Goal: Task Accomplishment & Management: Manage account settings

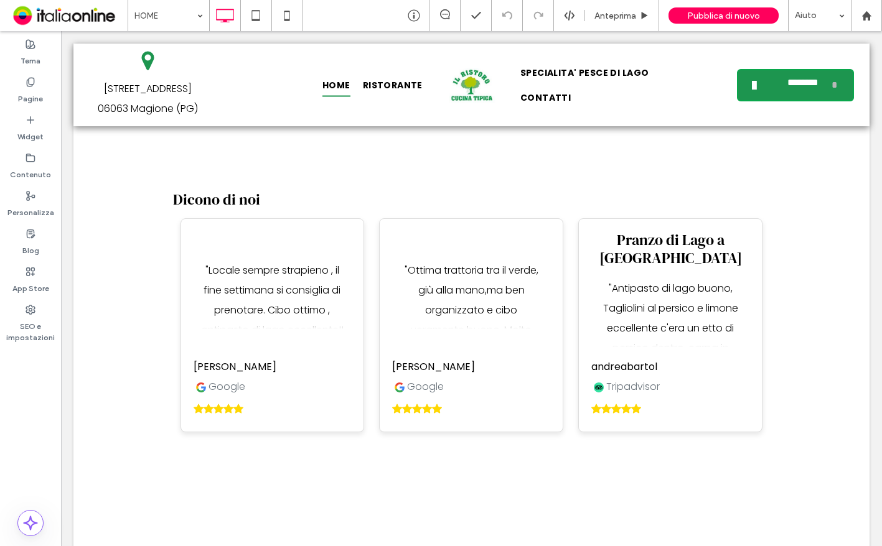
scroll to position [1375, 0]
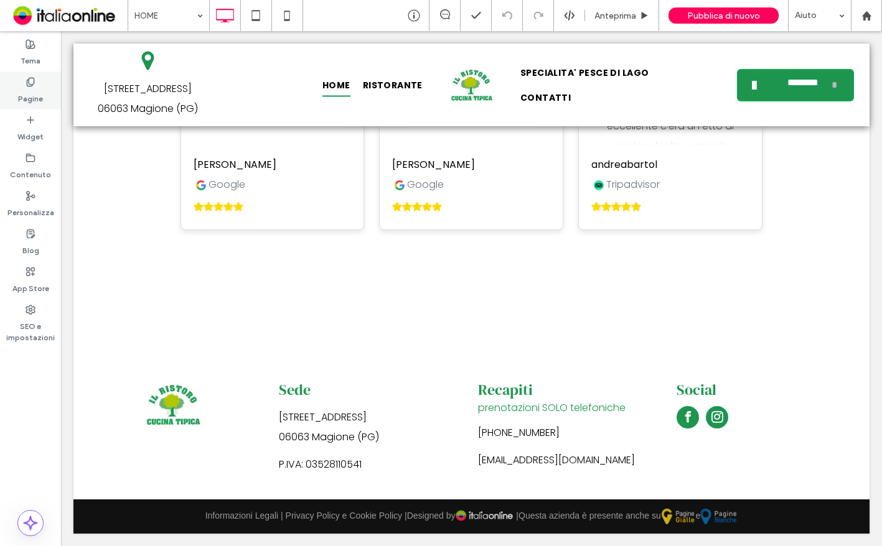
click at [54, 101] on div "Pagine" at bounding box center [30, 91] width 61 height 38
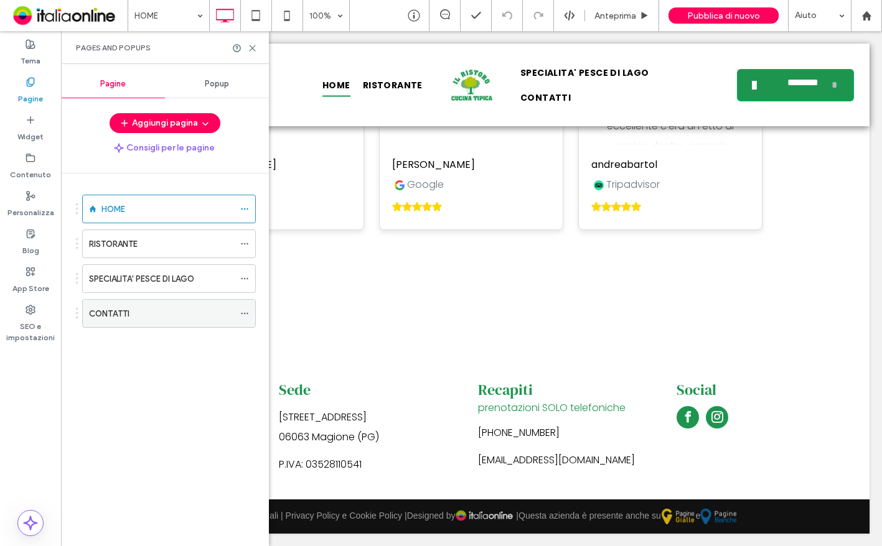
click at [139, 307] on div "CONTATTI" at bounding box center [161, 313] width 145 height 13
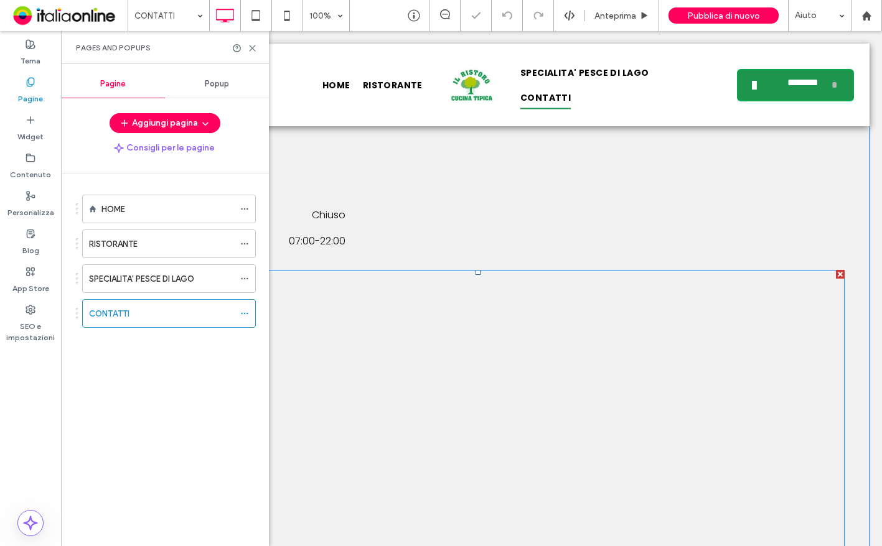
scroll to position [610, 0]
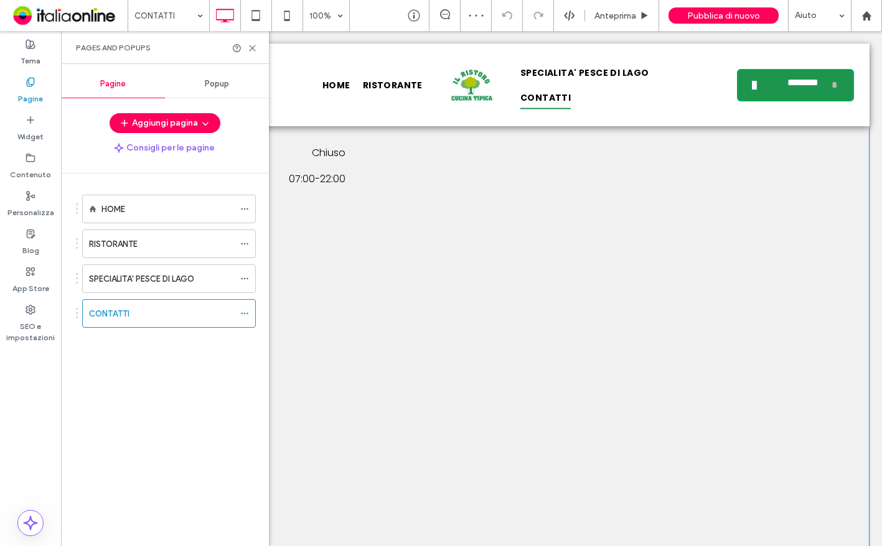
drag, startPoint x: 482, startPoint y: 172, endPoint x: 342, endPoint y: 157, distance: 140.8
click at [482, 172] on div "PRENOTAZIONI TAVOLI E ASPORTO +39 075 8476500 Orari di apertura Lunedì Chiuso M…" at bounding box center [471, 309] width 746 height 580
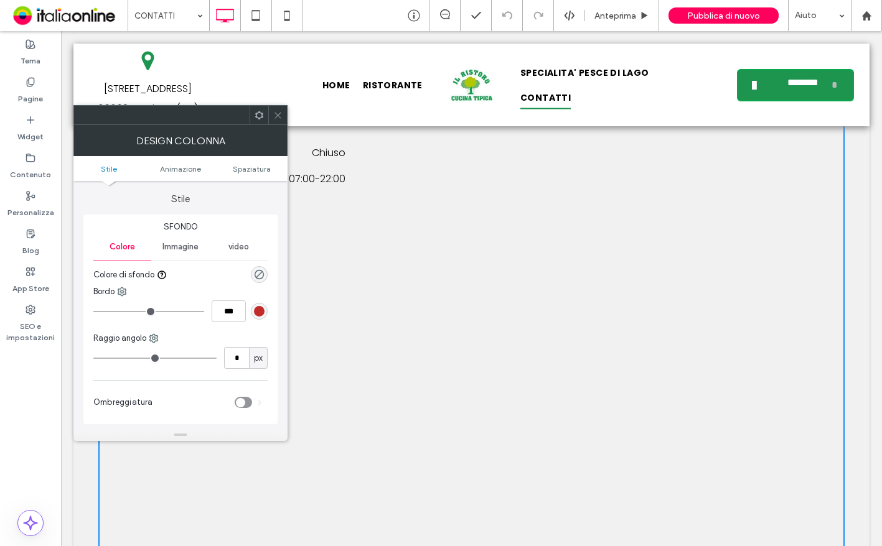
click at [271, 112] on div at bounding box center [277, 115] width 19 height 19
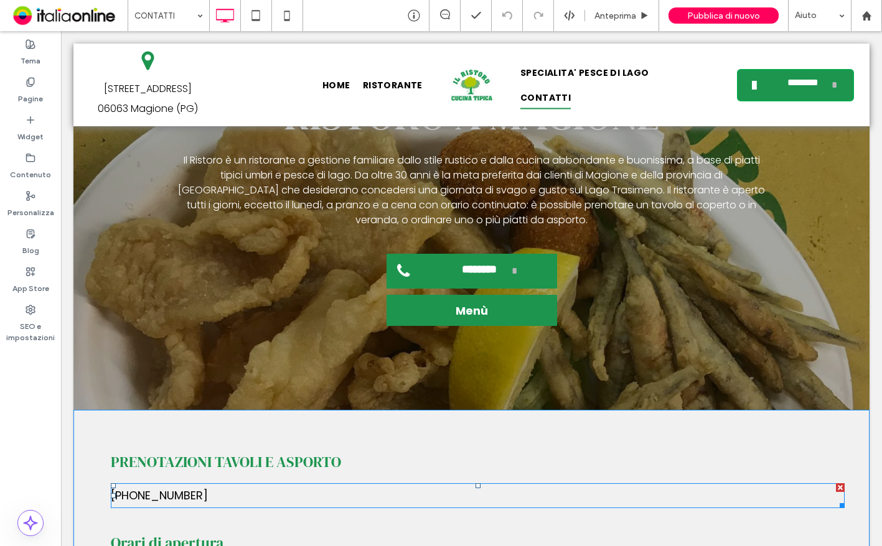
scroll to position [174, 0]
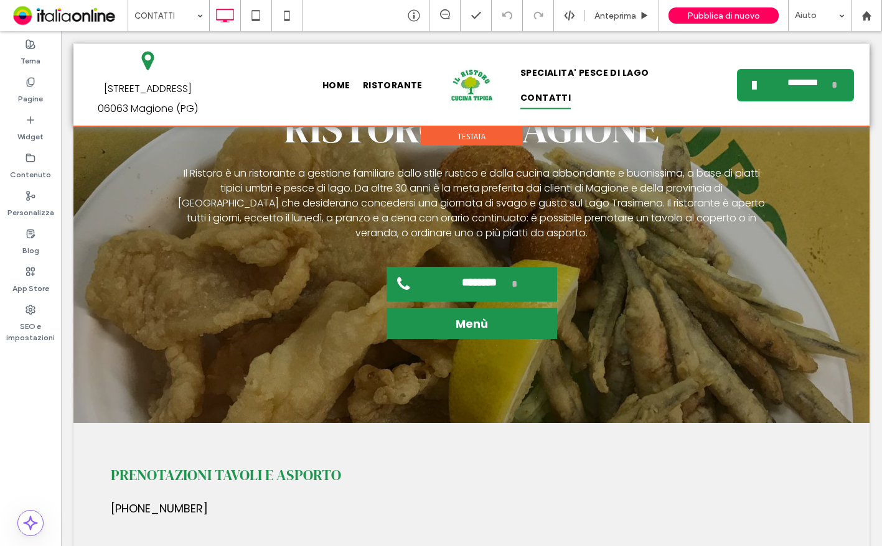
click at [674, 87] on div at bounding box center [471, 85] width 796 height 83
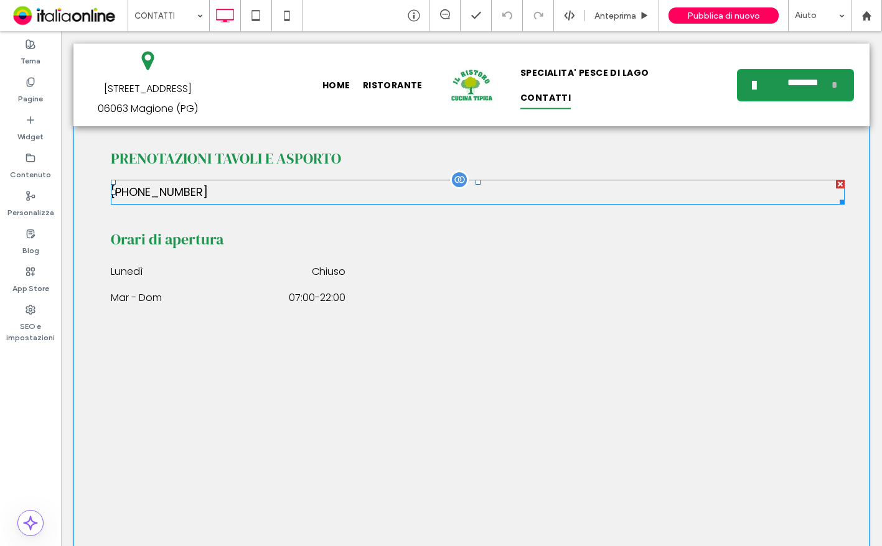
scroll to position [498, 0]
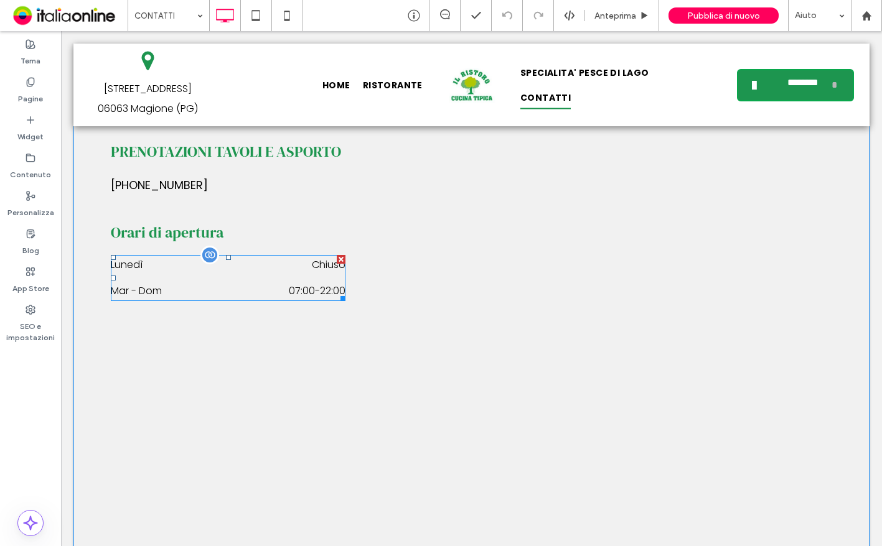
click at [312, 276] on div "Lunedì Chiuso" at bounding box center [228, 268] width 235 height 26
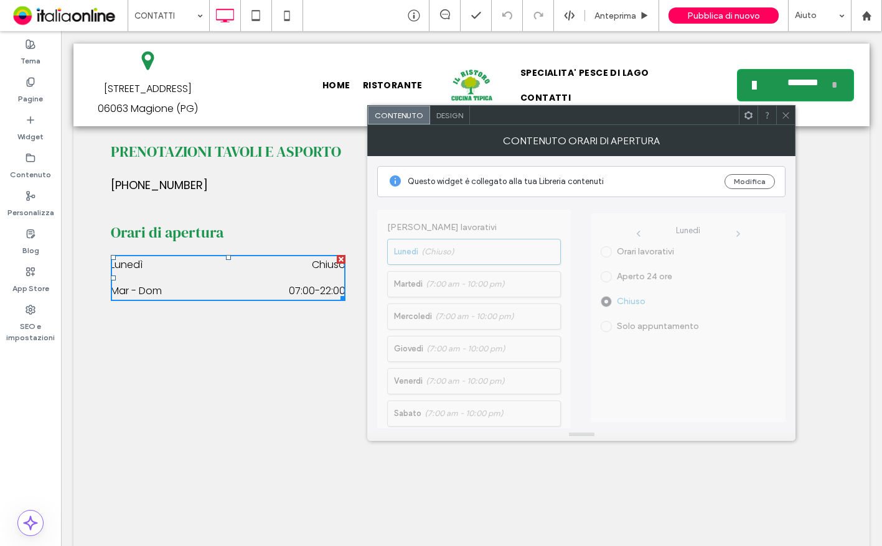
click at [493, 240] on span "Giorni lavorativi Lunedì (Chiuso) Martedì (7:00 am - 10:00 pm) Mercoledì (7:00 …" at bounding box center [474, 370] width 194 height 333
click at [486, 253] on span "Giorni lavorativi Lunedì (Chiuso) Martedì (7:00 am - 10:00 pm) Mercoledì (7:00 …" at bounding box center [474, 370] width 194 height 333
click at [753, 189] on div "Questo widget è collegato alla tua Libreria contenuti Modifica" at bounding box center [581, 181] width 408 height 31
click at [770, 182] on button "Modifica" at bounding box center [749, 181] width 50 height 15
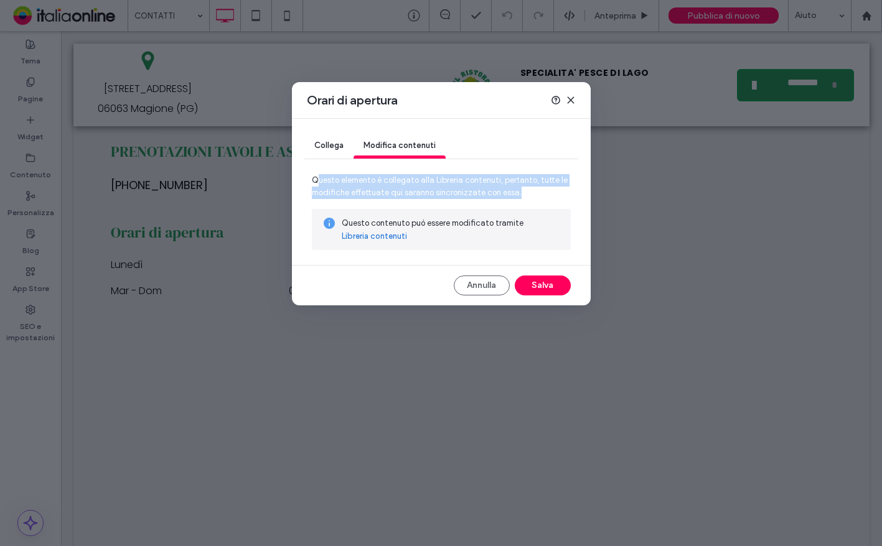
drag, startPoint x: 321, startPoint y: 180, endPoint x: 517, endPoint y: 191, distance: 197.0
click at [517, 191] on span "Questo elemento è collegato alla Libreria contenuti, pertanto, tutte le modific…" at bounding box center [441, 191] width 259 height 35
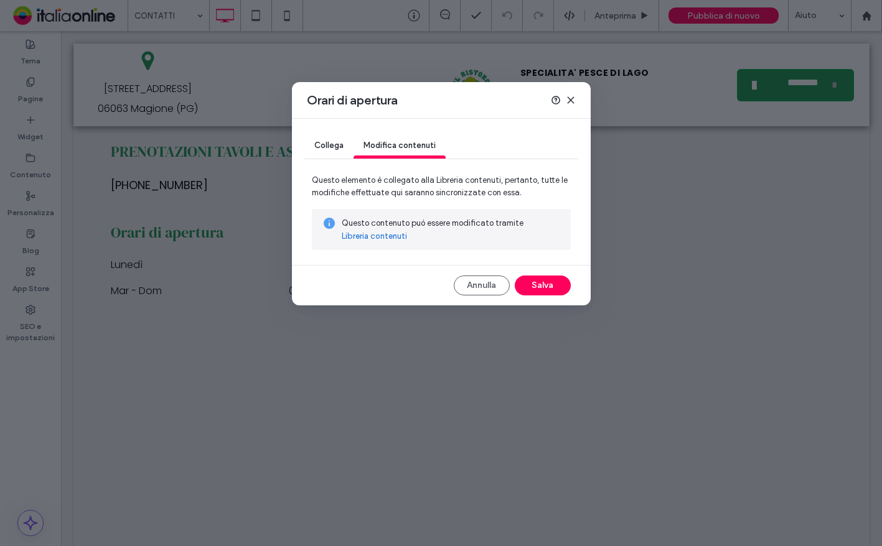
click at [388, 235] on link "Libreria contenuti" at bounding box center [374, 236] width 65 height 12
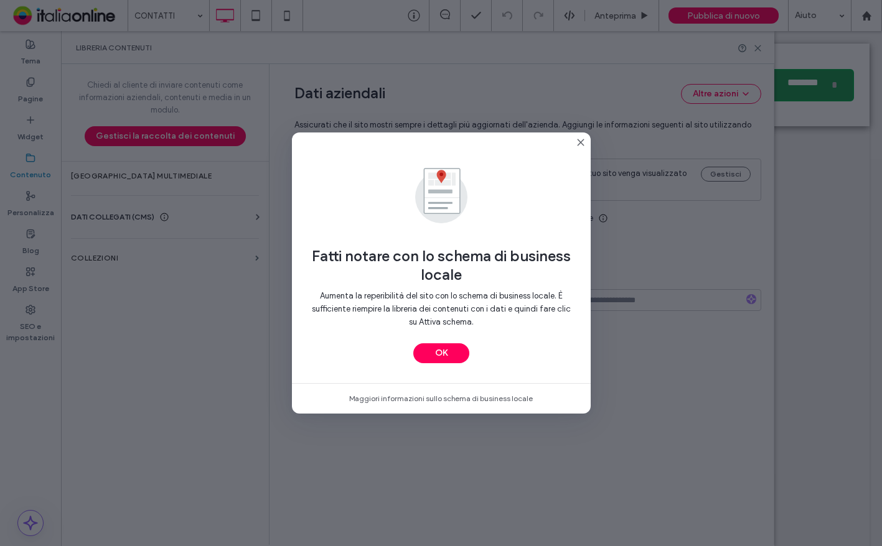
type input "**********"
click at [442, 351] on button "OK" at bounding box center [441, 354] width 56 height 20
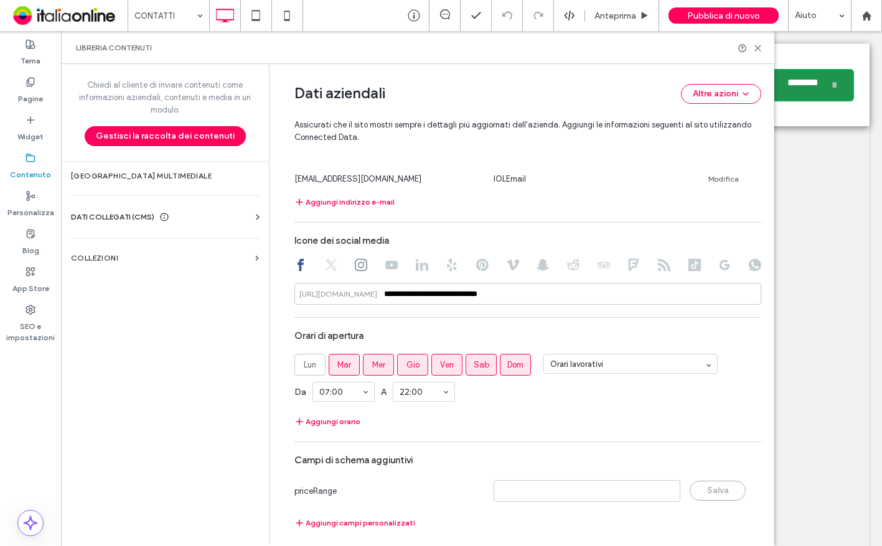
scroll to position [535, 0]
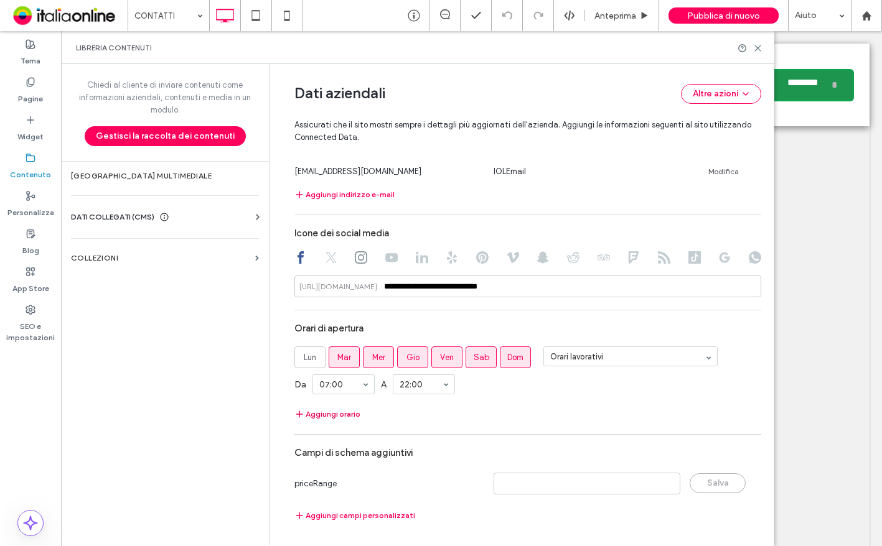
click at [340, 411] on button "Aggiungi orario" at bounding box center [327, 414] width 66 height 15
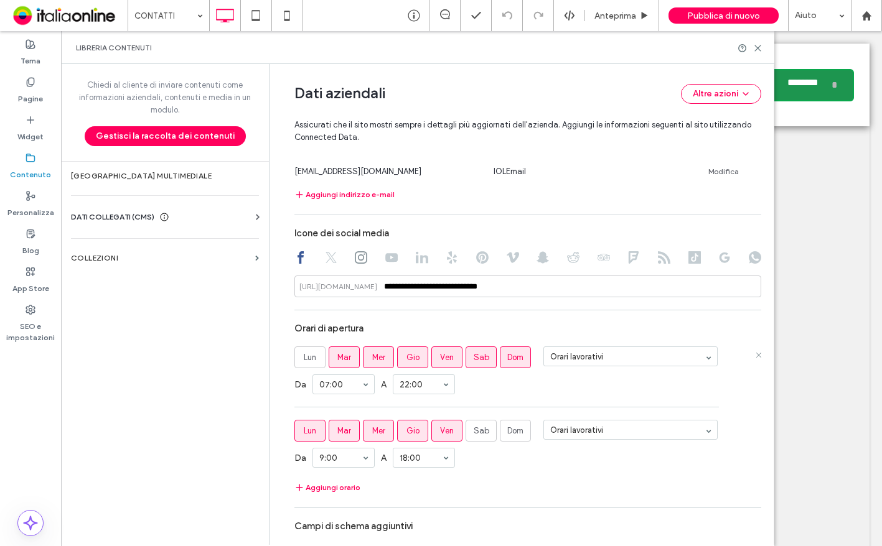
click at [448, 360] on span "Ven" at bounding box center [447, 358] width 14 height 12
drag, startPoint x: 473, startPoint y: 355, endPoint x: 488, endPoint y: 353, distance: 15.1
click at [474, 355] on span "Sab" at bounding box center [482, 358] width 16 height 12
click at [515, 352] on span "Dom" at bounding box center [515, 358] width 16 height 12
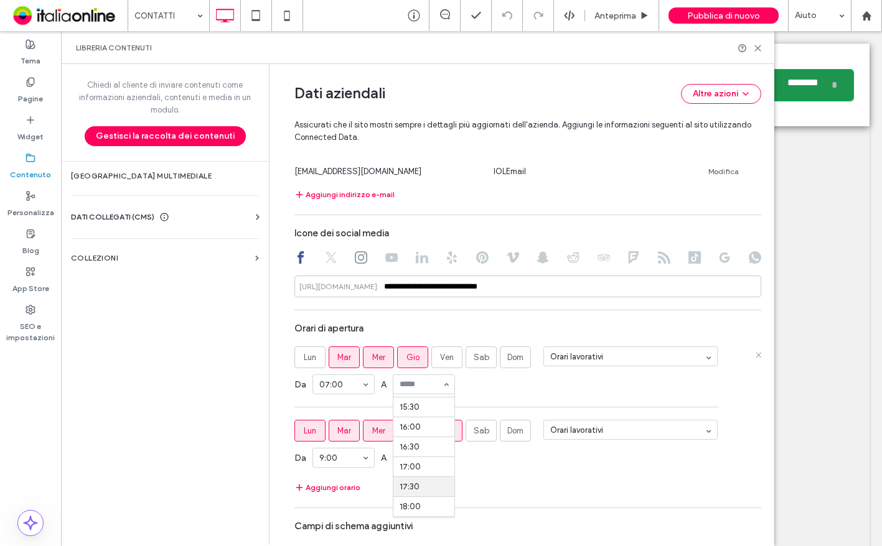
scroll to position [645, 0]
drag, startPoint x: 522, startPoint y: 383, endPoint x: 489, endPoint y: 390, distance: 33.7
click at [517, 383] on div "Da 07:00 A 18:00" at bounding box center [527, 384] width 467 height 32
click at [406, 436] on span "Gio" at bounding box center [412, 431] width 13 height 12
drag, startPoint x: 348, startPoint y: 429, endPoint x: 355, endPoint y: 429, distance: 7.5
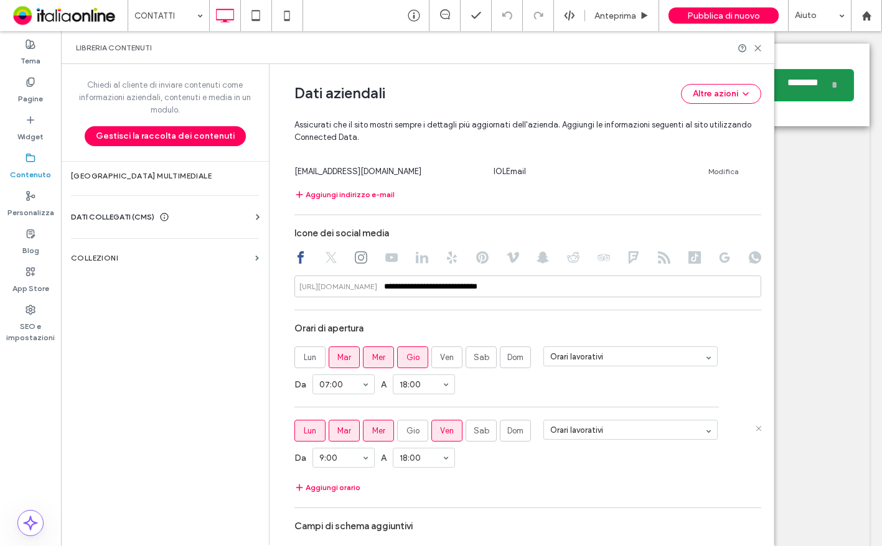
click at [348, 429] on label "Mar" at bounding box center [344, 431] width 31 height 22
drag, startPoint x: 371, startPoint y: 428, endPoint x: 349, endPoint y: 426, distance: 22.5
click at [372, 428] on span "Mer" at bounding box center [378, 431] width 13 height 12
click at [305, 431] on span "Lun" at bounding box center [310, 431] width 12 height 12
click at [476, 428] on span "Sab" at bounding box center [482, 431] width 16 height 12
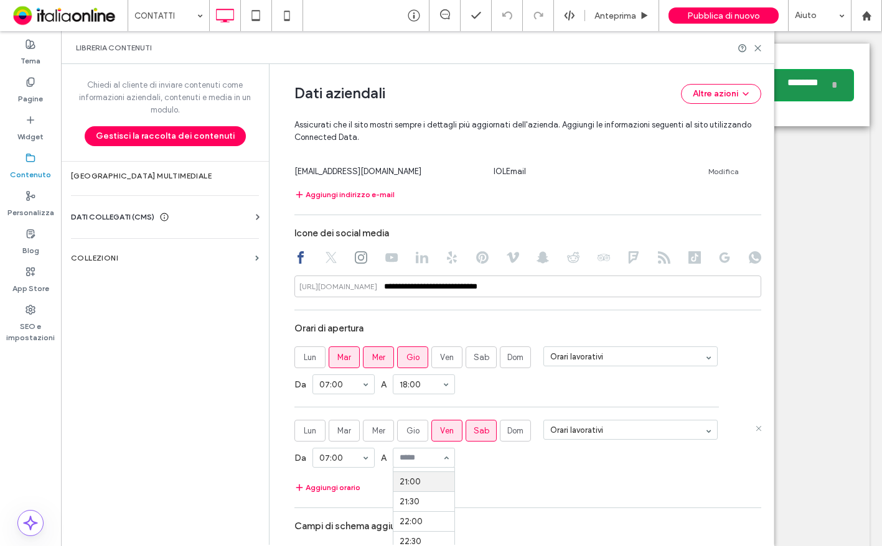
scroll to position [597, 0]
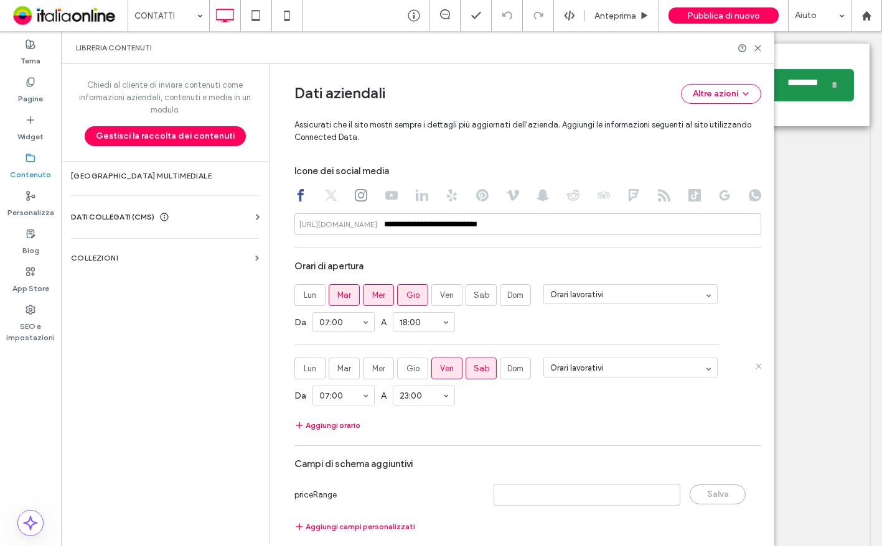
click at [483, 416] on section "Orari di apertura Lun Mar Mer Gio Ven Sab Dom Orari lavorativi Da 07:00 A 18:00…" at bounding box center [527, 344] width 467 height 179
click at [330, 419] on button "Aggiungi orario" at bounding box center [327, 425] width 66 height 15
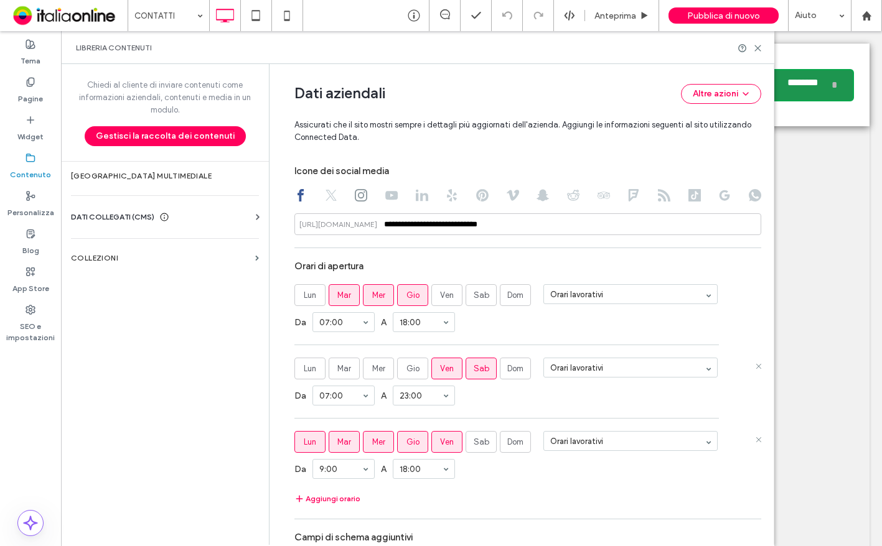
click at [441, 444] on span "Ven" at bounding box center [447, 442] width 14 height 12
click at [419, 447] on label "Gio" at bounding box center [412, 442] width 31 height 22
click at [412, 442] on span "Gio" at bounding box center [412, 442] width 13 height 12
click at [397, 436] on label "Gio" at bounding box center [412, 442] width 31 height 22
drag, startPoint x: 377, startPoint y: 433, endPoint x: 367, endPoint y: 433, distance: 10.0
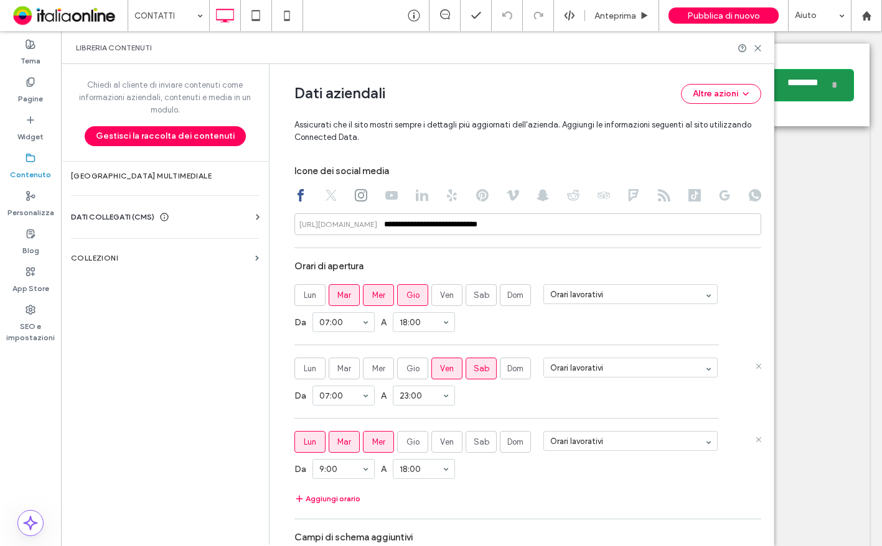
click at [377, 433] on label "Mer" at bounding box center [378, 442] width 31 height 22
click at [337, 440] on span "Mar" at bounding box center [344, 442] width 14 height 12
drag, startPoint x: 311, startPoint y: 444, endPoint x: 353, endPoint y: 439, distance: 42.0
click at [311, 444] on span "Lun" at bounding box center [310, 442] width 12 height 12
drag, startPoint x: 513, startPoint y: 440, endPoint x: 466, endPoint y: 444, distance: 48.1
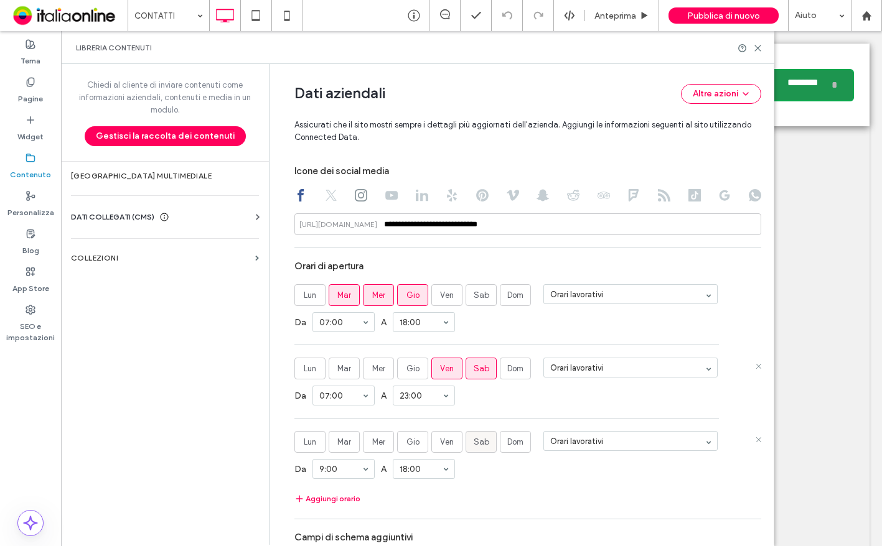
click at [512, 441] on span "Dom" at bounding box center [515, 442] width 16 height 12
click at [520, 437] on span "Dom" at bounding box center [515, 442] width 16 height 12
drag, startPoint x: 517, startPoint y: 295, endPoint x: 510, endPoint y: 326, distance: 32.0
click at [517, 295] on span "Dom" at bounding box center [515, 295] width 16 height 12
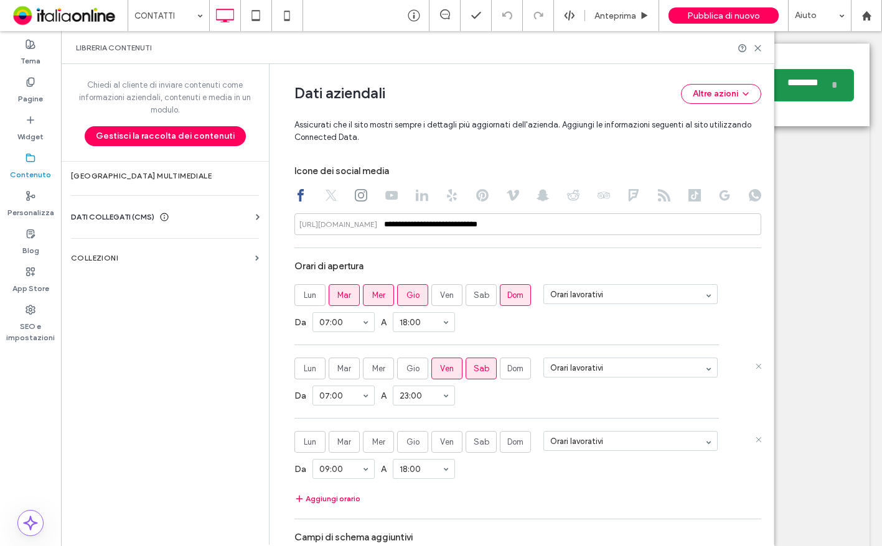
click at [729, 447] on section "Lun Mar Mer Gio Ven Sab Dom Orari lavorativi" at bounding box center [527, 442] width 467 height 22
click at [756, 441] on use at bounding box center [758, 440] width 5 height 5
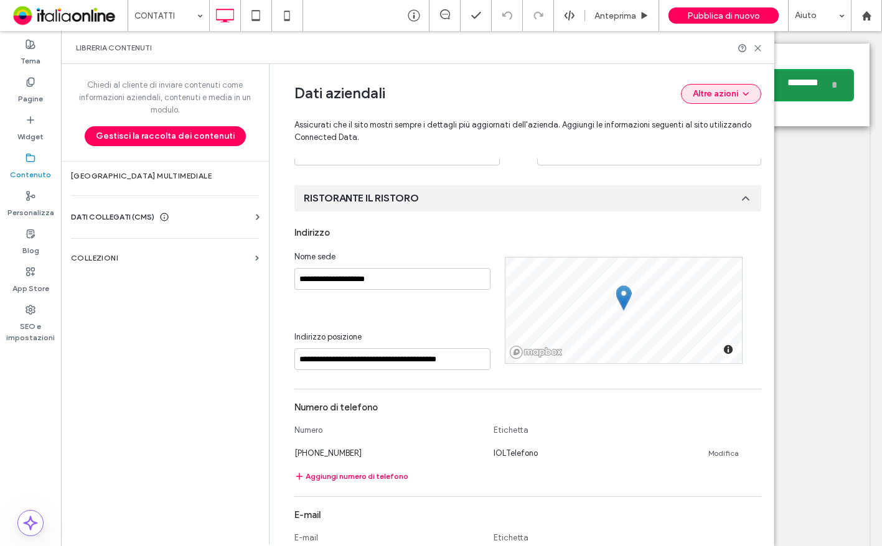
scroll to position [111, 0]
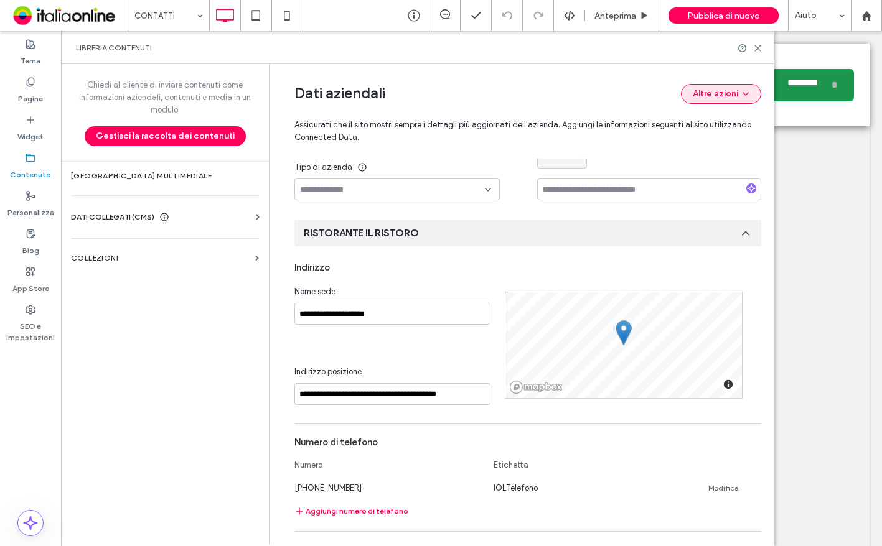
click at [713, 90] on button "Altre azioni" at bounding box center [721, 94] width 80 height 20
drag, startPoint x: 713, startPoint y: 90, endPoint x: 694, endPoint y: 102, distance: 22.4
click at [713, 90] on button "Altre azioni" at bounding box center [721, 94] width 80 height 20
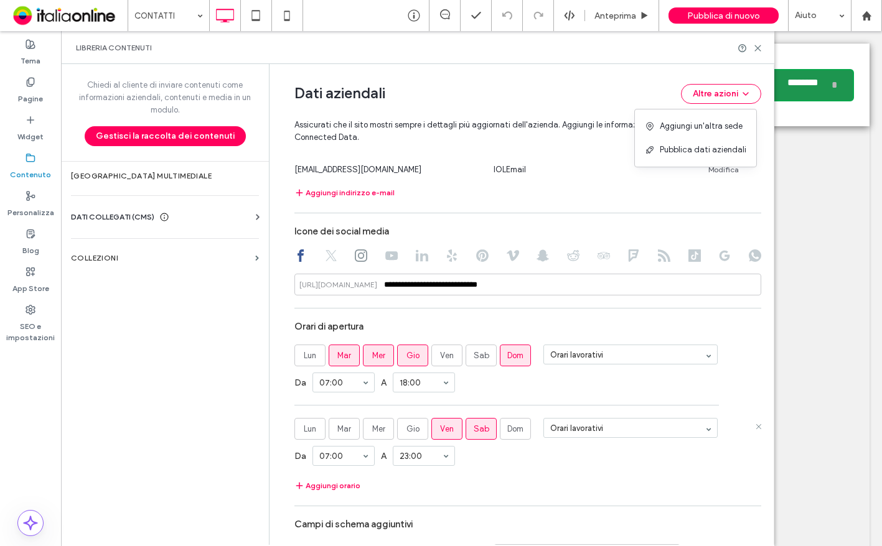
scroll to position [609, 0]
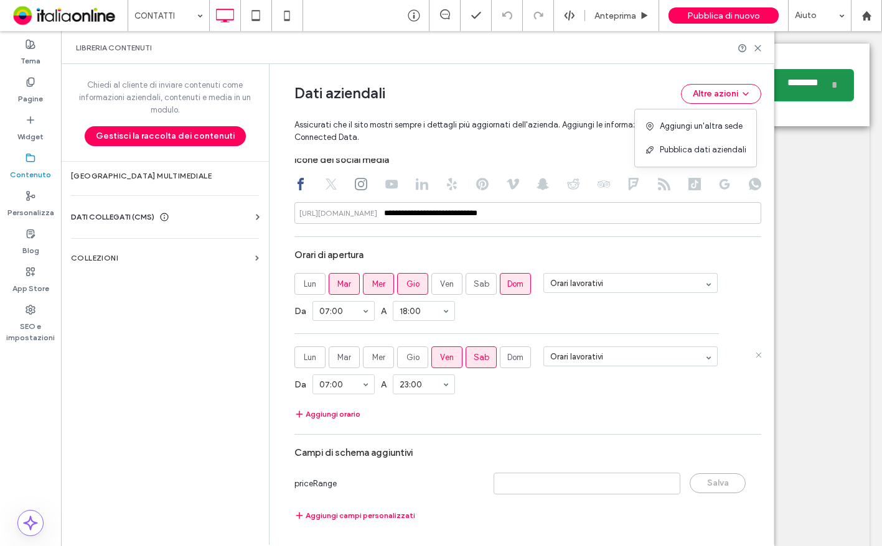
drag, startPoint x: 504, startPoint y: 526, endPoint x: 503, endPoint y: 515, distance: 11.2
click at [504, 526] on div "Aggiungi campi personalizzati" at bounding box center [527, 515] width 467 height 27
click at [155, 359] on div "Chiedi al cliente di inviare contenuti come informazioni aziendali, contenuti e…" at bounding box center [165, 304] width 208 height 480
click at [754, 50] on icon at bounding box center [757, 48] width 9 height 9
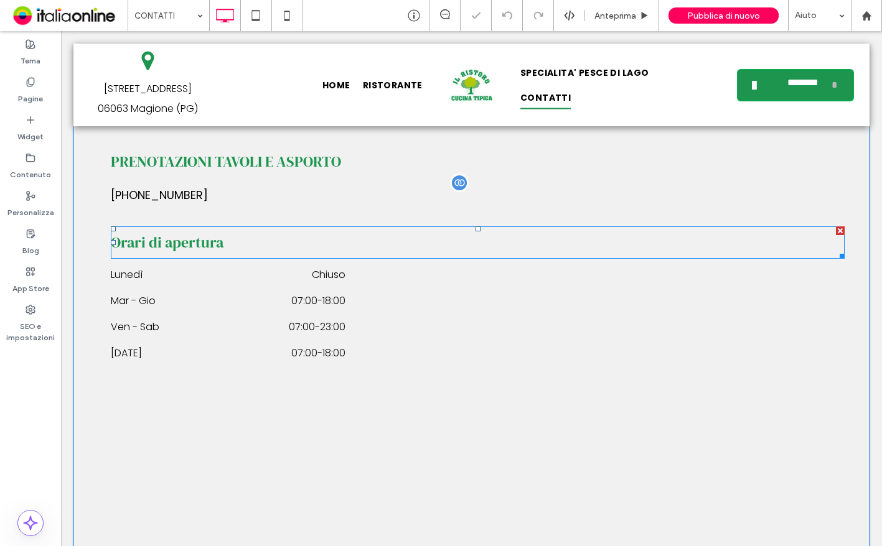
scroll to position [560, 0]
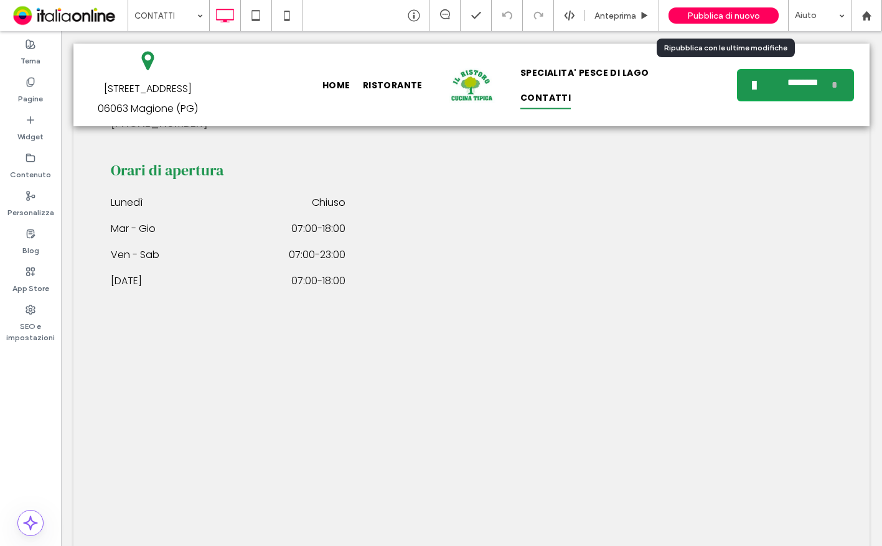
click at [711, 16] on span "Pubblica di nuovo" at bounding box center [723, 16] width 73 height 11
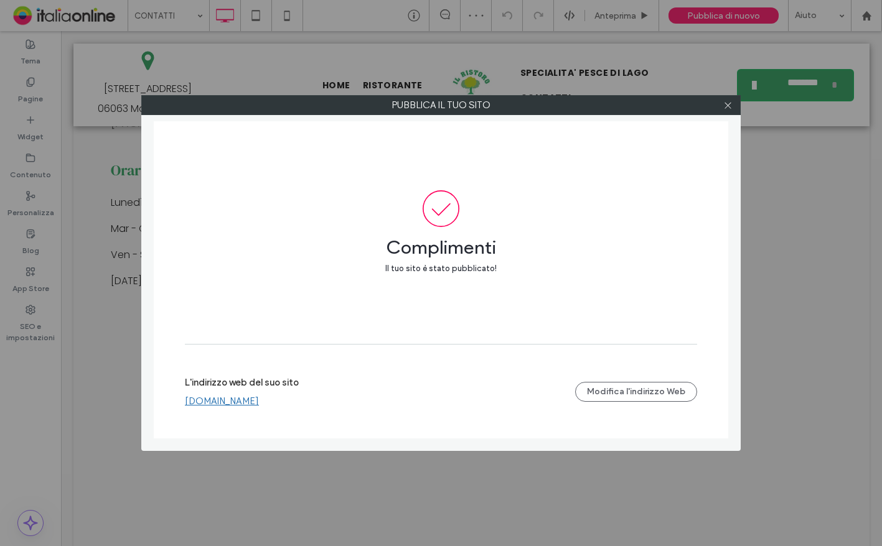
click at [735, 106] on div at bounding box center [727, 105] width 19 height 19
click at [734, 102] on div at bounding box center [727, 105] width 19 height 19
drag, startPoint x: 736, startPoint y: 102, endPoint x: 729, endPoint y: 104, distance: 7.1
click at [731, 103] on div at bounding box center [727, 105] width 19 height 19
click at [729, 104] on use at bounding box center [727, 105] width 6 height 6
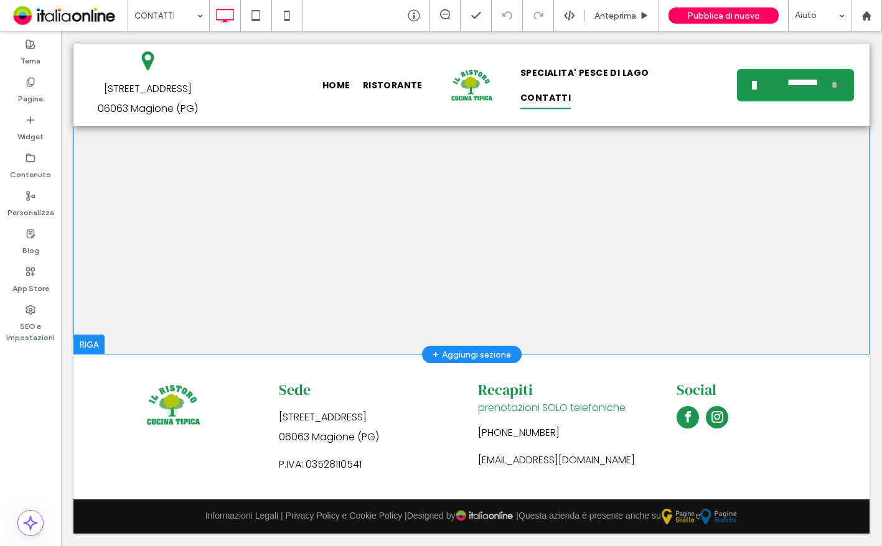
scroll to position [948, 0]
